Goal: Find specific page/section: Find specific page/section

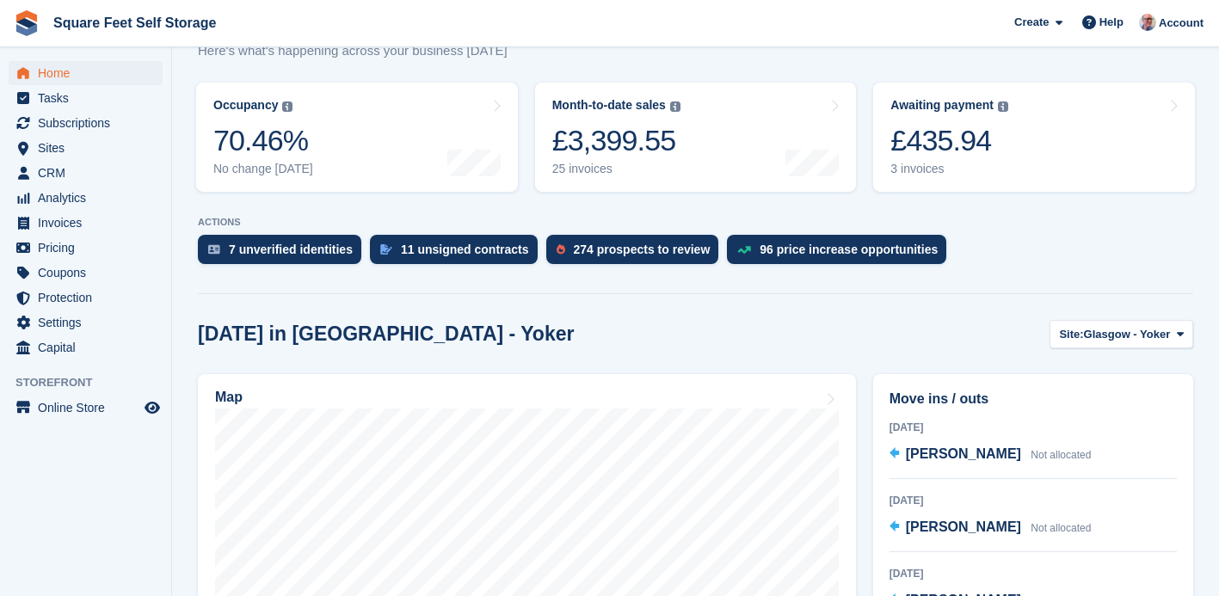
scroll to position [206, 0]
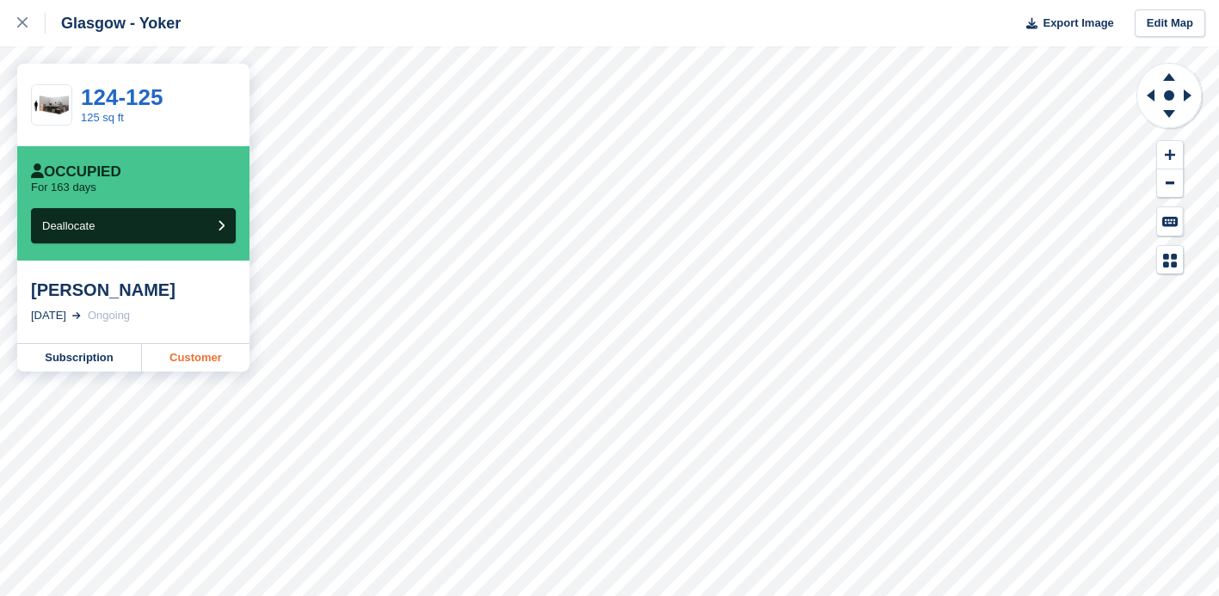
click at [186, 365] on link "Customer" at bounding box center [196, 358] width 108 height 28
click at [64, 363] on link "Subscription" at bounding box center [79, 358] width 125 height 28
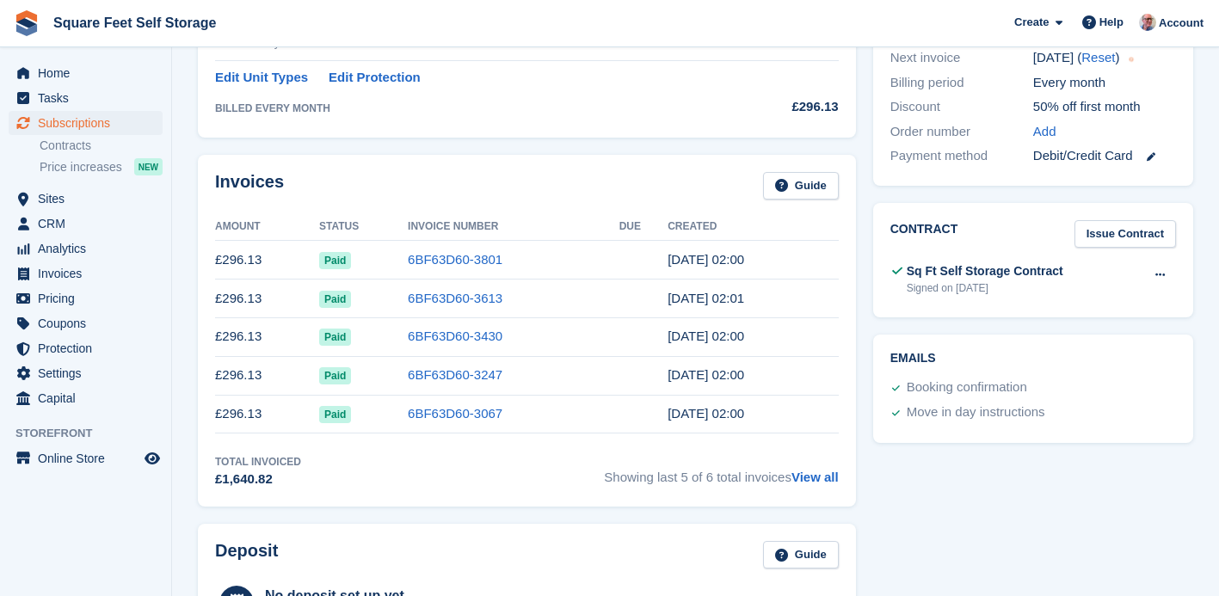
scroll to position [463, 0]
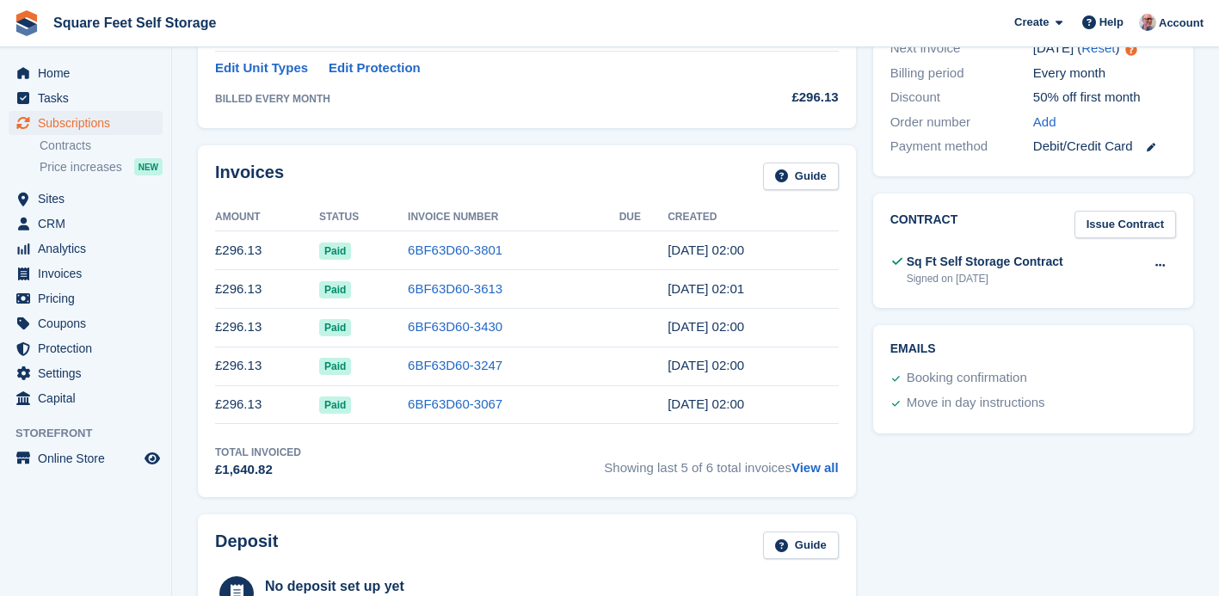
click at [188, 493] on section "Ian Martin 75944 View on Stripe Cancel Subscription Allocation Unit Unit Status…" at bounding box center [695, 284] width 1047 height 1494
click at [919, 562] on div "Tasks 0 Add No tasks related to Subscription #75944 Booking Customer Ian Martin…" at bounding box center [1033, 336] width 337 height 1360
